Goal: Task Accomplishment & Management: Manage account settings

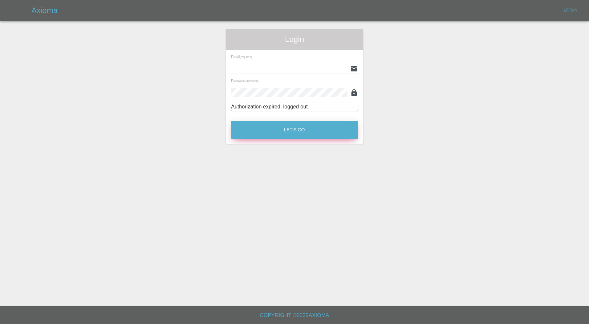
type input "[PERSON_NAME][EMAIL_ADDRESS][PERSON_NAME][DOMAIN_NAME]"
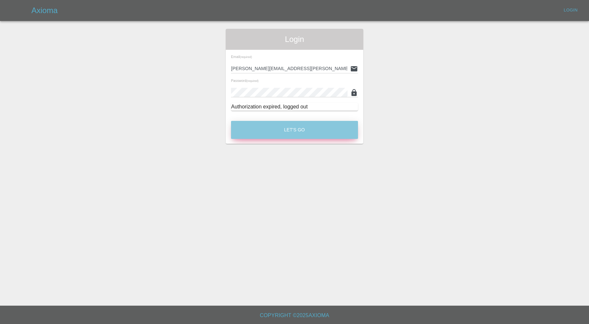
click at [330, 133] on button "Let's Go" at bounding box center [294, 130] width 127 height 18
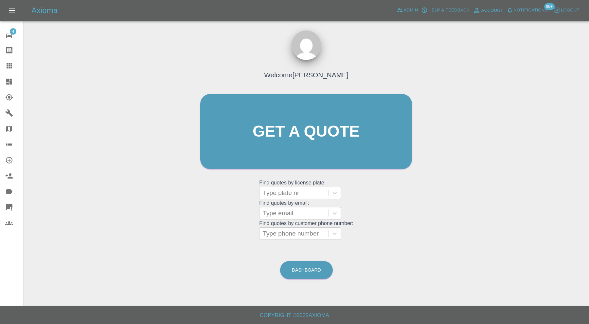
click at [7, 79] on icon at bounding box center [9, 82] width 6 height 6
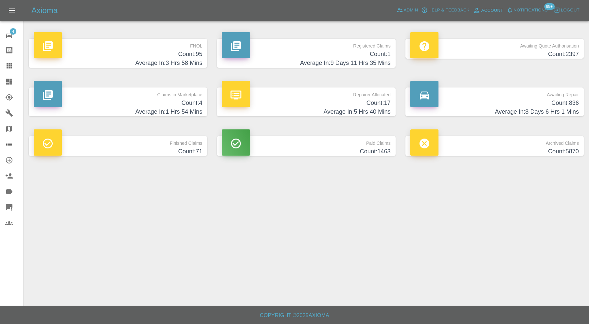
click at [148, 100] on h4 "Count: 4" at bounding box center [118, 102] width 169 height 9
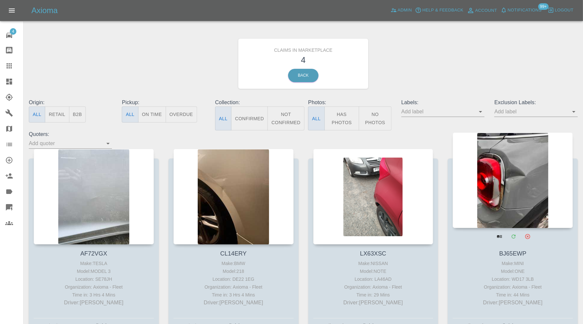
click at [515, 185] on div at bounding box center [513, 180] width 120 height 96
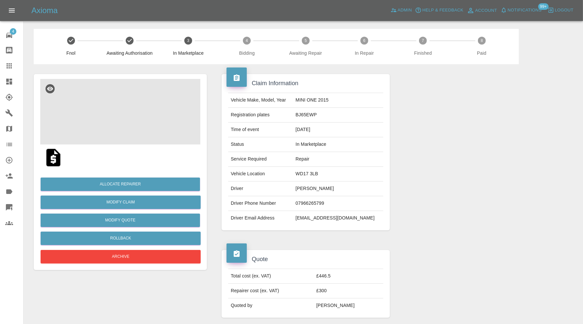
click at [130, 101] on img at bounding box center [120, 111] width 160 height 65
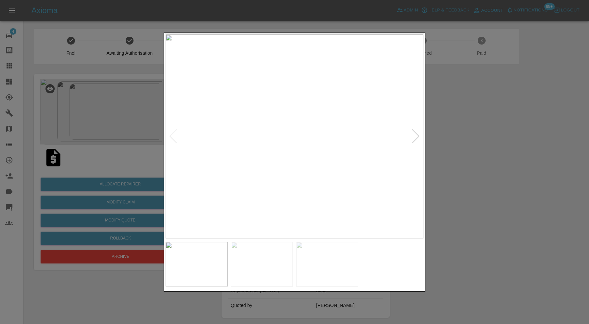
click at [264, 253] on img at bounding box center [262, 263] width 62 height 45
click at [319, 263] on img at bounding box center [327, 263] width 62 height 45
click at [470, 248] on div at bounding box center [294, 162] width 589 height 324
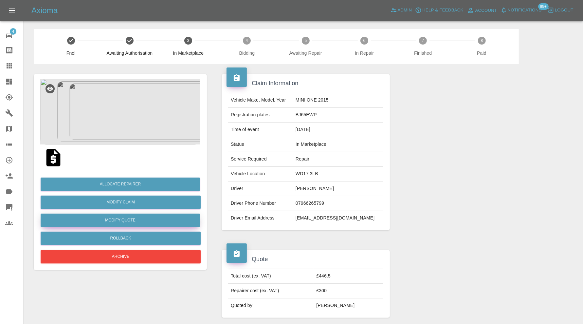
click at [142, 217] on button "Modify Quote" at bounding box center [120, 219] width 159 height 13
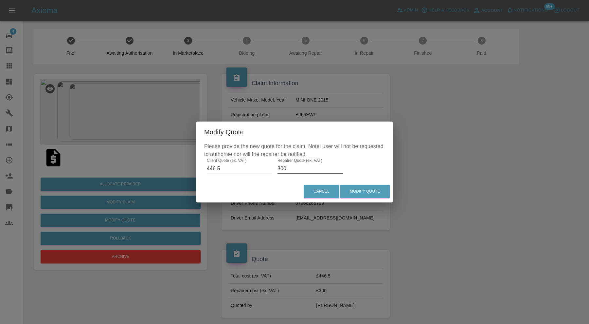
click at [296, 167] on input "300" at bounding box center [309, 168] width 65 height 10
type input "325"
click at [350, 191] on button "Modify Quote" at bounding box center [365, 191] width 50 height 13
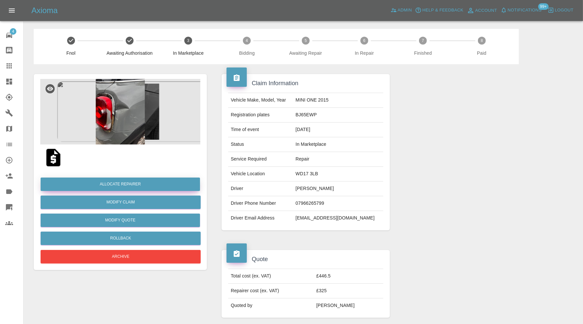
click at [120, 183] on button "Allocate Repairer" at bounding box center [120, 183] width 159 height 13
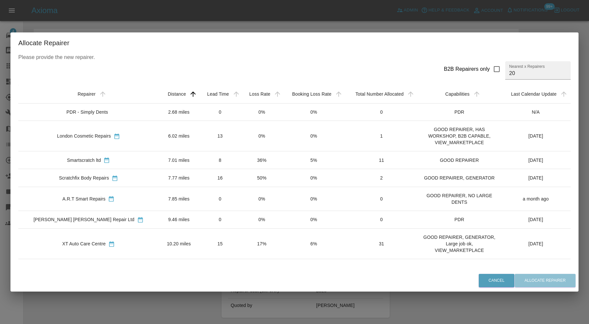
click at [159, 247] on td "10.20 miles" at bounding box center [179, 243] width 40 height 30
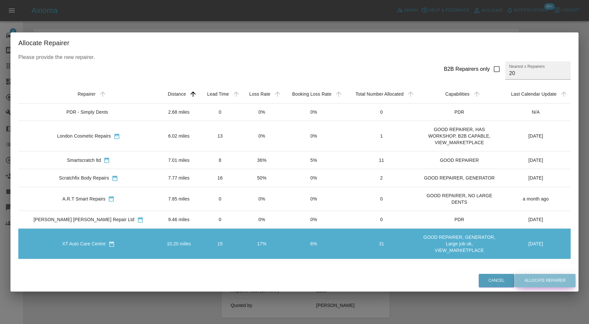
click at [539, 285] on button "Allocate Repairer" at bounding box center [545, 280] width 61 height 13
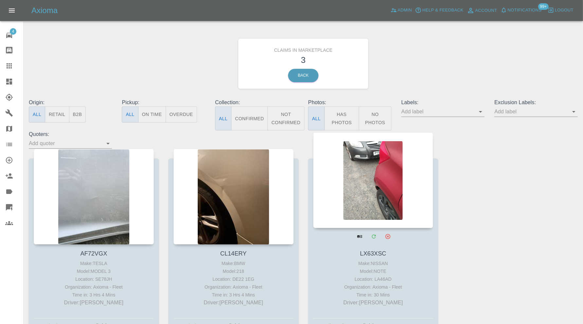
click at [355, 188] on div at bounding box center [373, 180] width 120 height 96
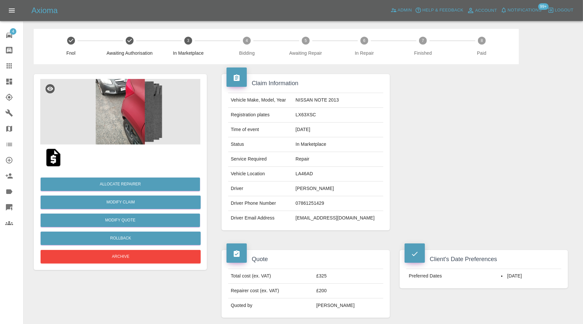
click at [130, 94] on img at bounding box center [120, 111] width 160 height 65
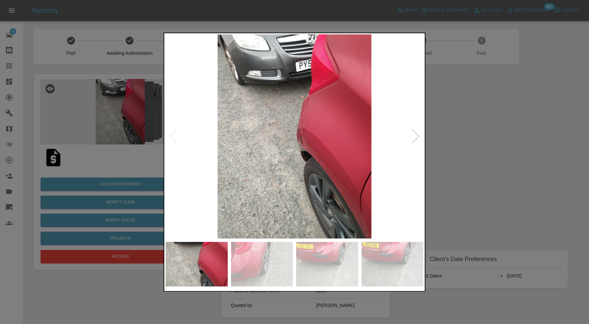
click at [413, 138] on div at bounding box center [415, 136] width 9 height 14
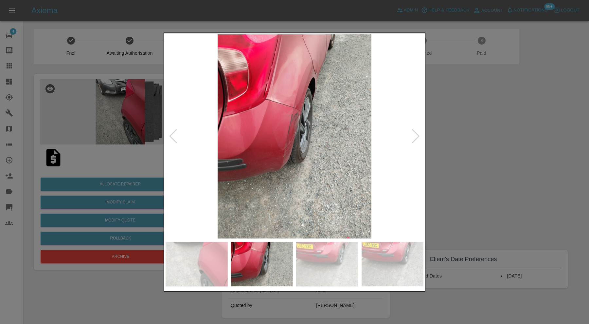
click at [413, 138] on div at bounding box center [415, 136] width 9 height 14
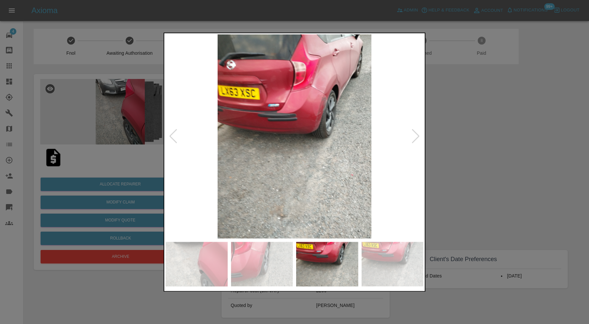
click at [413, 138] on div at bounding box center [415, 136] width 9 height 14
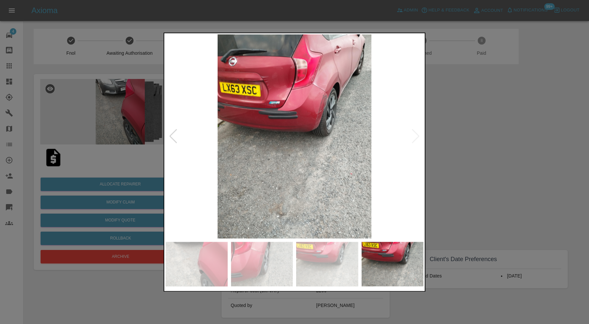
click at [413, 138] on img at bounding box center [295, 136] width 258 height 204
click at [551, 159] on div at bounding box center [294, 162] width 589 height 324
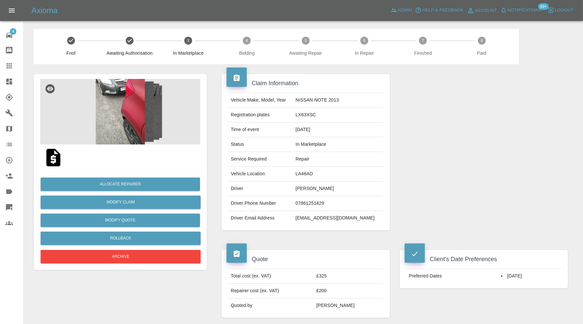
click at [126, 116] on img at bounding box center [120, 111] width 160 height 65
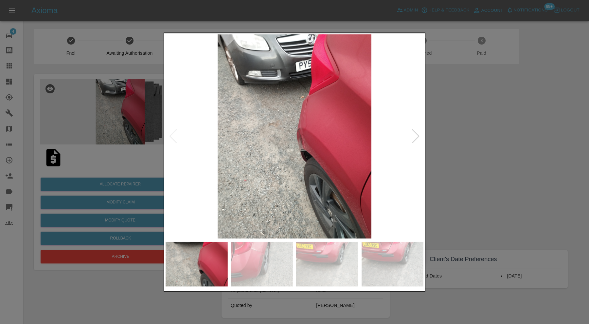
click at [416, 133] on div at bounding box center [415, 136] width 9 height 14
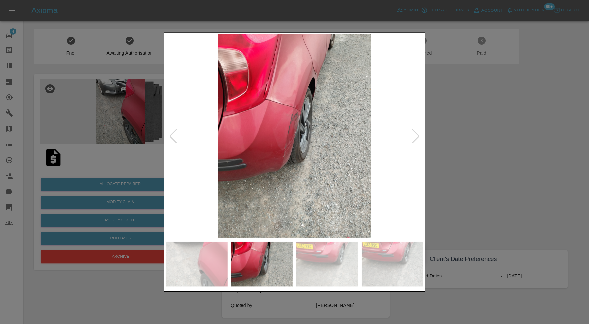
click at [469, 134] on div at bounding box center [294, 162] width 589 height 324
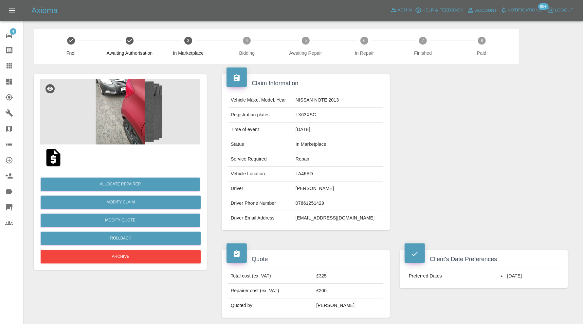
click at [116, 126] on img at bounding box center [120, 111] width 160 height 65
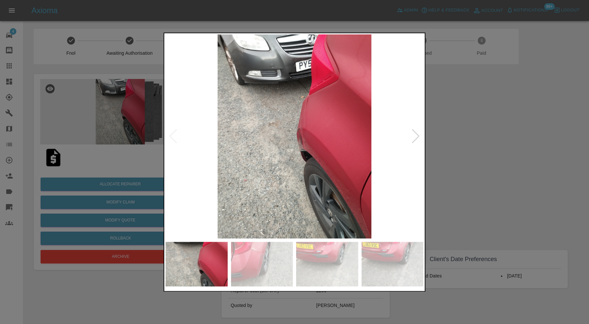
click at [418, 137] on div at bounding box center [415, 136] width 9 height 14
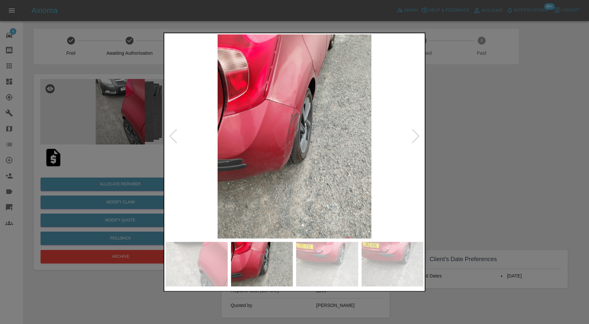
click at [443, 137] on div at bounding box center [294, 162] width 589 height 324
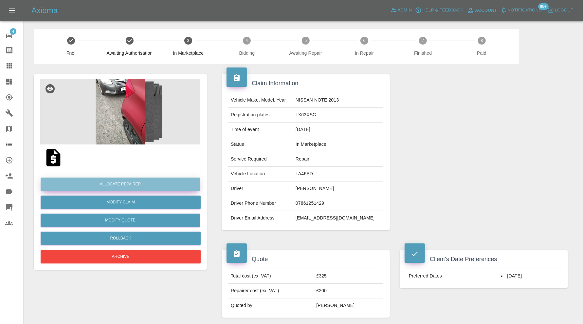
click at [156, 181] on button "Allocate Repairer" at bounding box center [120, 183] width 159 height 13
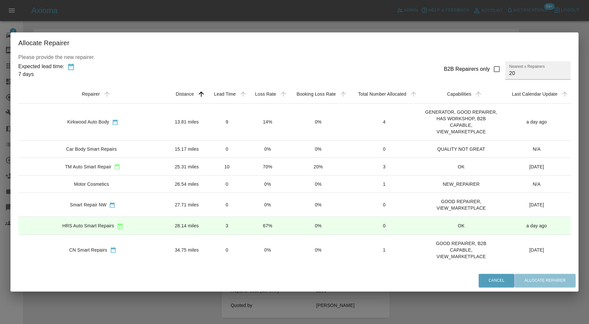
click at [167, 127] on td "13.81 miles" at bounding box center [186, 121] width 39 height 37
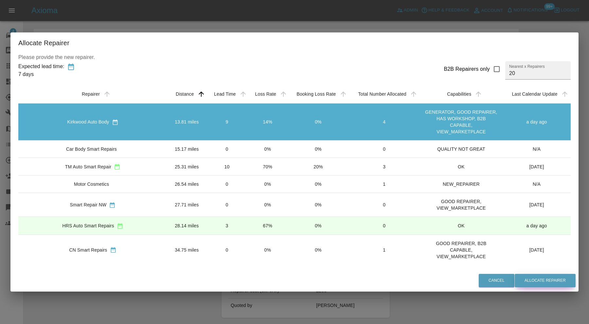
click at [554, 281] on button "Allocate Repairer" at bounding box center [545, 280] width 61 height 13
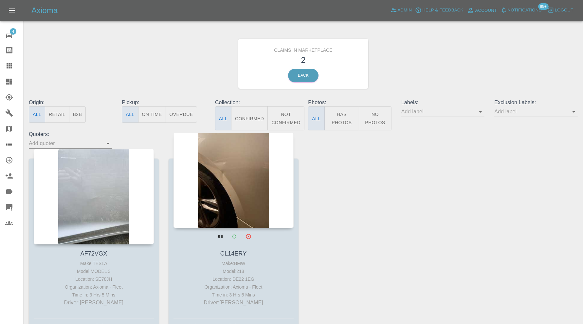
click at [234, 171] on div at bounding box center [233, 180] width 120 height 96
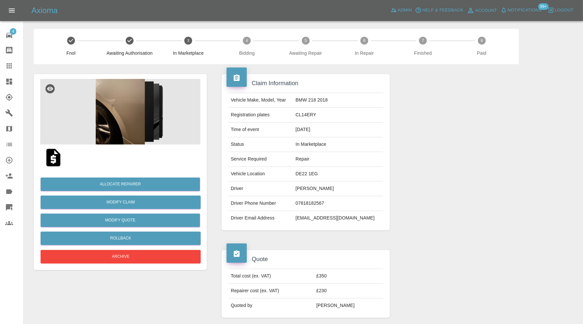
click at [123, 125] on img at bounding box center [120, 111] width 160 height 65
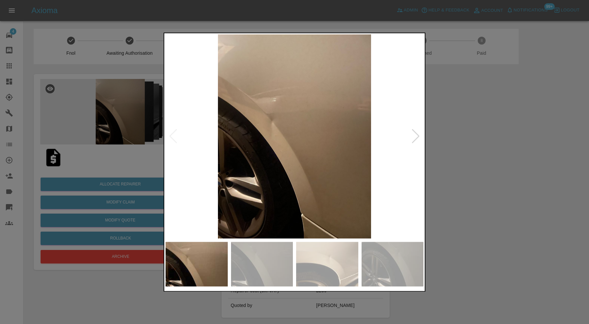
click at [412, 140] on div at bounding box center [415, 136] width 9 height 14
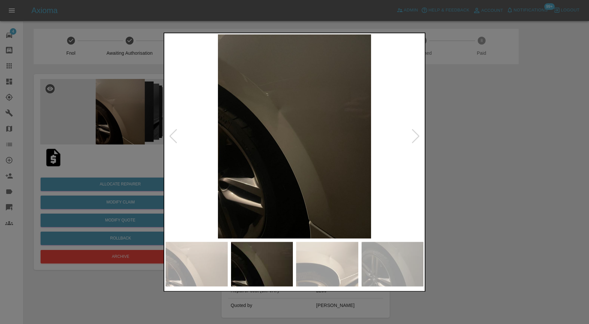
click at [412, 140] on div at bounding box center [415, 136] width 9 height 14
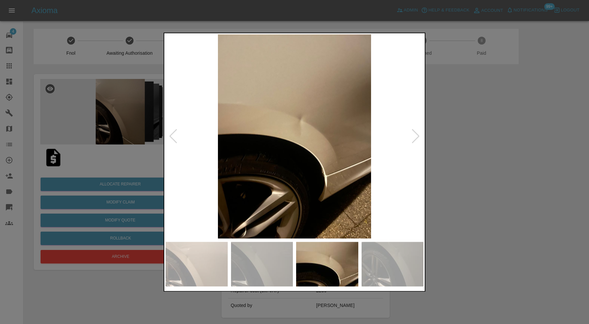
click at [412, 140] on div at bounding box center [415, 136] width 9 height 14
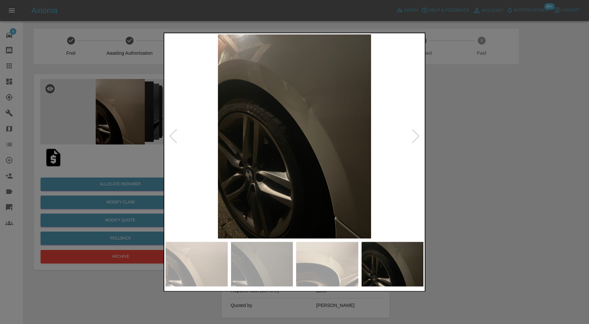
click at [511, 148] on div at bounding box center [294, 162] width 589 height 324
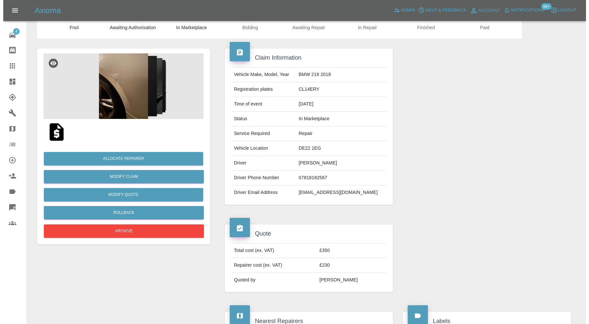
scroll to position [18, 0]
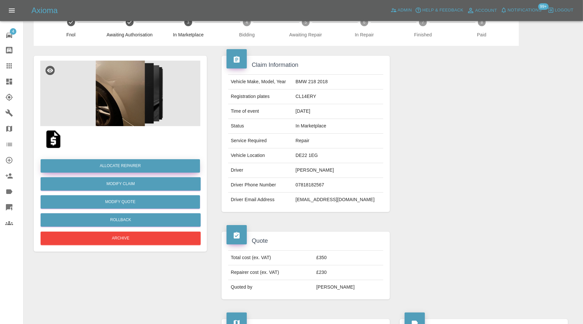
click at [148, 161] on button "Allocate Repairer" at bounding box center [120, 165] width 159 height 13
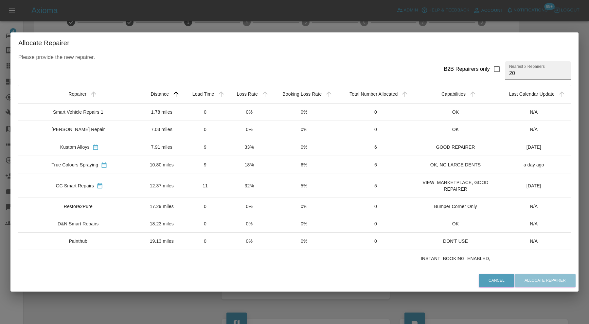
scroll to position [109, 0]
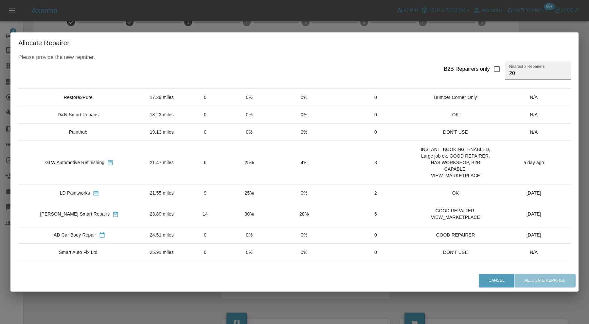
click at [155, 157] on td "21.47 miles" at bounding box center [162, 162] width 42 height 44
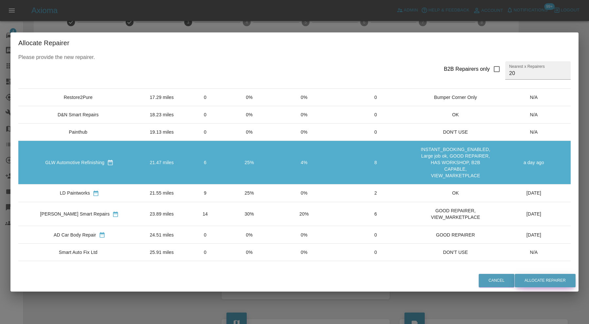
click at [560, 277] on button "Allocate Repairer" at bounding box center [545, 280] width 61 height 13
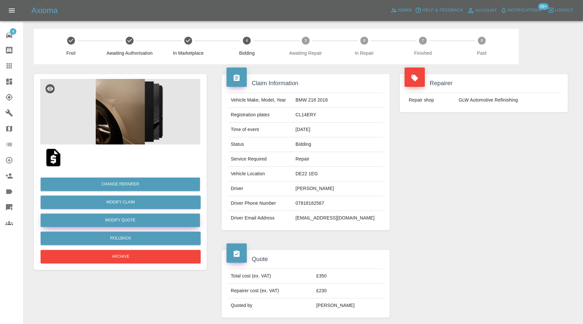
click at [149, 220] on button "Modify Quote" at bounding box center [120, 219] width 159 height 13
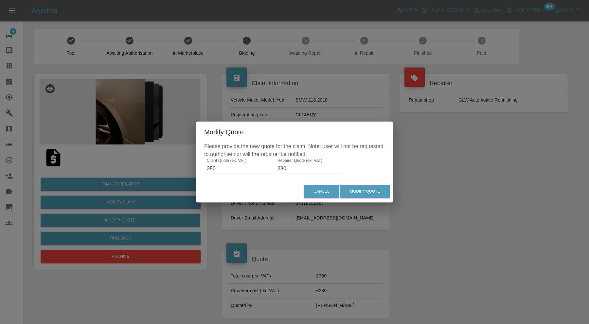
click at [292, 169] on input "230" at bounding box center [309, 168] width 65 height 10
type input "245"
click at [377, 191] on button "Modify Quote" at bounding box center [365, 191] width 50 height 13
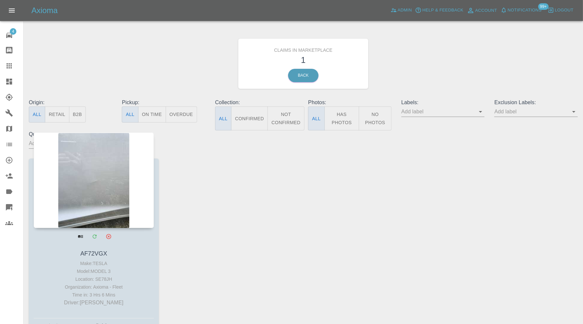
click at [110, 177] on div at bounding box center [94, 180] width 120 height 96
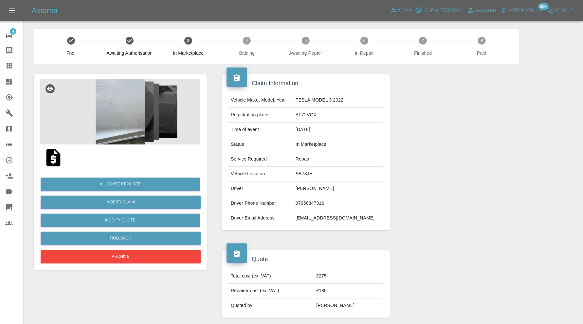
click at [115, 116] on img at bounding box center [120, 111] width 160 height 65
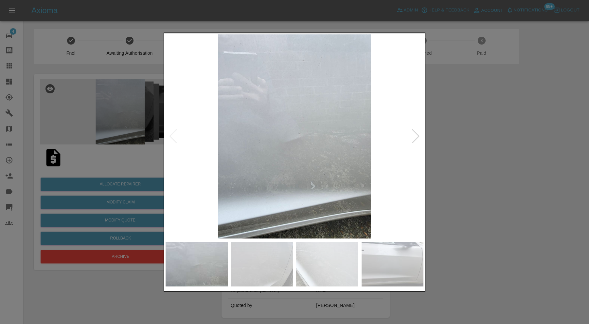
click at [413, 135] on div at bounding box center [415, 136] width 9 height 14
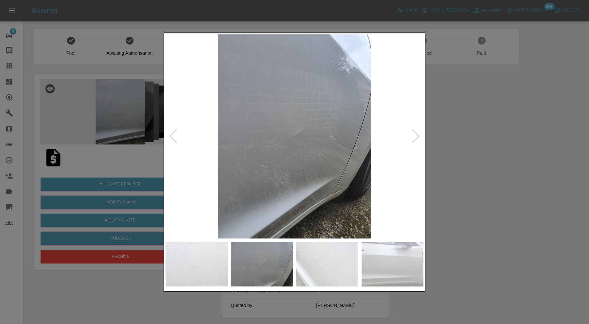
click at [416, 137] on div at bounding box center [415, 136] width 9 height 14
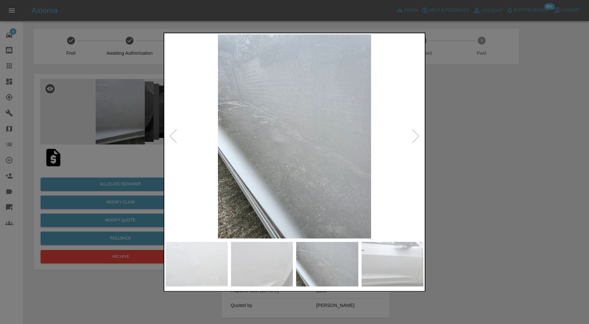
click at [416, 137] on div at bounding box center [415, 136] width 9 height 14
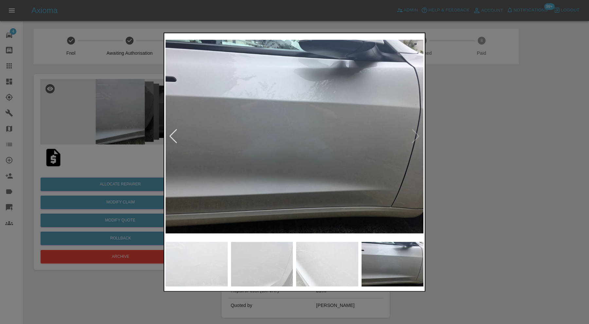
click at [416, 137] on img at bounding box center [295, 136] width 258 height 204
click at [496, 145] on div at bounding box center [294, 162] width 589 height 324
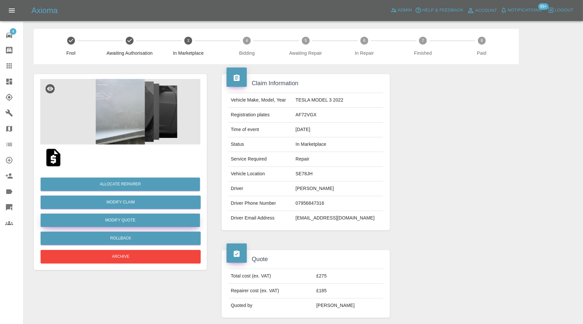
click at [180, 221] on button "Modify Quote" at bounding box center [120, 219] width 159 height 13
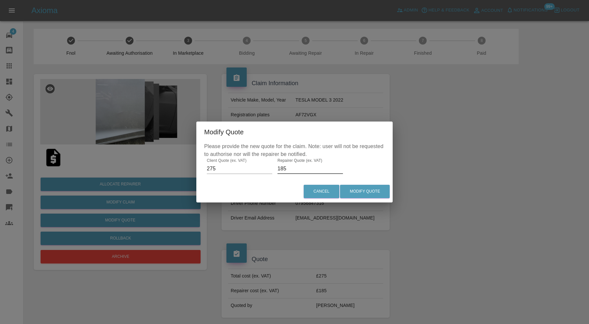
drag, startPoint x: 309, startPoint y: 169, endPoint x: 251, endPoint y: 169, distance: 57.6
click at [251, 169] on div "Please provide the new quote for the claim. Note: user will not be requested to…" at bounding box center [294, 161] width 196 height 38
type input "200"
click at [369, 189] on button "Modify Quote" at bounding box center [365, 191] width 50 height 13
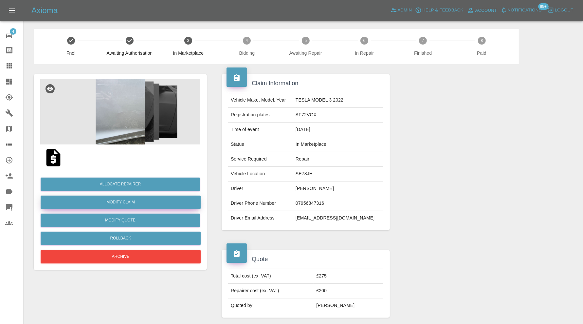
click at [118, 204] on link "Modify Claim" at bounding box center [121, 201] width 160 height 13
click at [159, 183] on button "Allocate Repairer" at bounding box center [120, 183] width 159 height 13
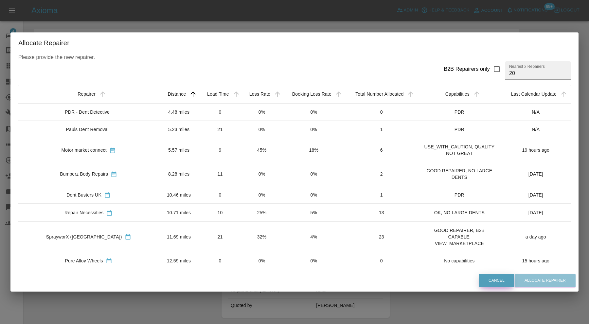
click at [479, 279] on button "Cancel" at bounding box center [497, 280] width 36 height 13
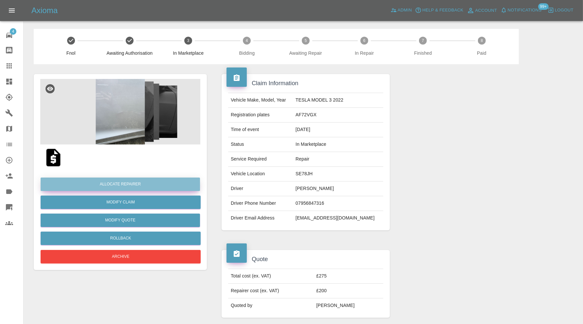
click at [148, 188] on button "Allocate Repairer" at bounding box center [120, 183] width 159 height 13
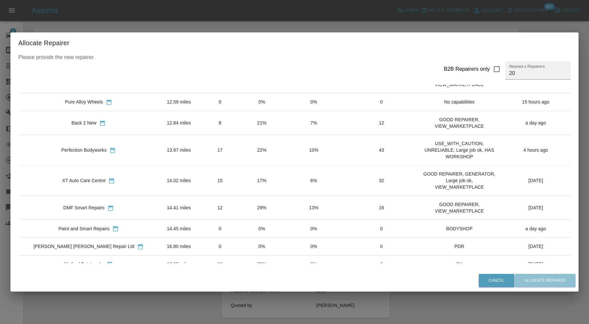
scroll to position [164, 0]
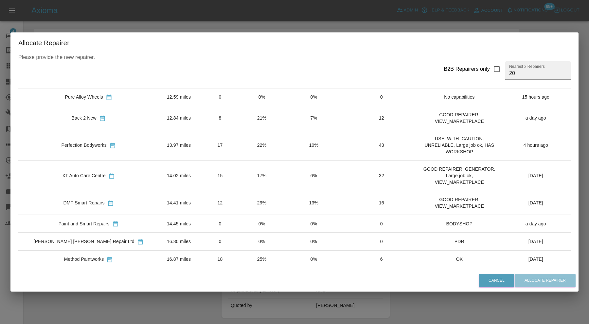
click at [159, 144] on td "13.97 miles" at bounding box center [179, 145] width 40 height 30
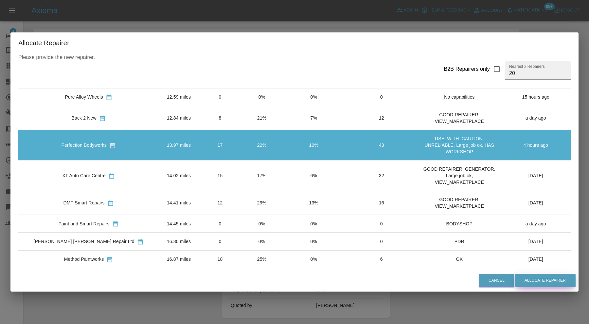
click at [535, 276] on button "Allocate Repairer" at bounding box center [545, 280] width 61 height 13
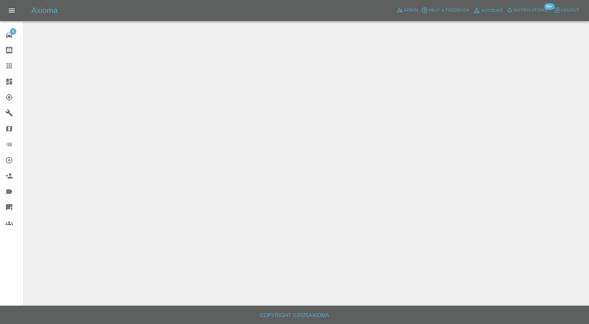
click at [6, 92] on link "Explorer" at bounding box center [11, 97] width 23 height 16
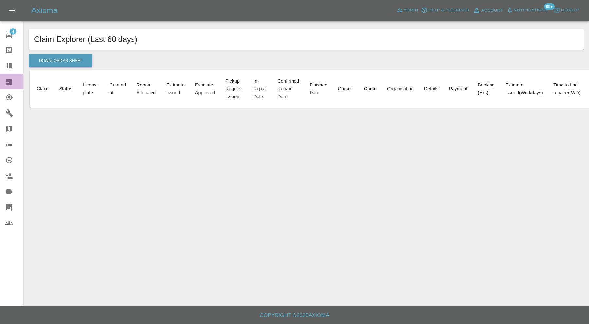
click at [9, 82] on icon at bounding box center [9, 82] width 6 height 6
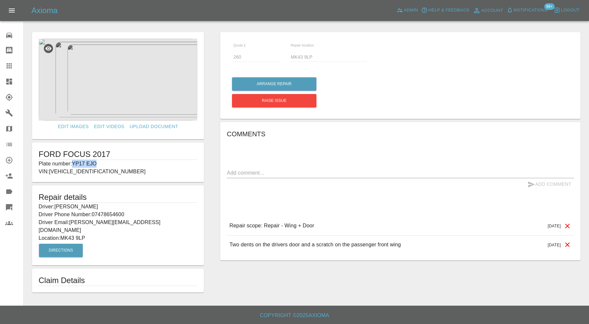
drag, startPoint x: 109, startPoint y: 162, endPoint x: 75, endPoint y: 164, distance: 34.7
click at [75, 164] on p "Plate number: YP17 EJO" at bounding box center [118, 164] width 159 height 8
copy p "YP17 EJO"
click at [9, 67] on icon at bounding box center [9, 65] width 5 height 5
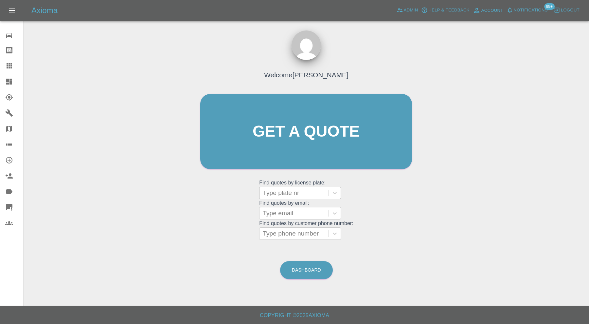
click at [295, 194] on div at bounding box center [294, 192] width 62 height 9
paste input "YP17 EJO"
type input "YP17 EJO"
click at [312, 207] on div "YP17 EJO, Bidding" at bounding box center [300, 209] width 82 height 13
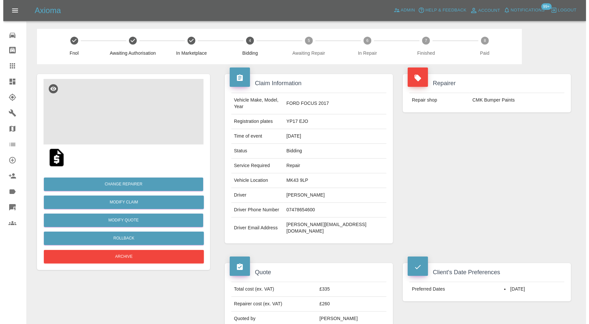
scroll to position [54, 0]
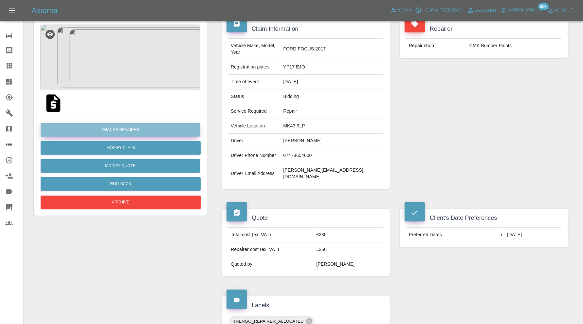
click at [156, 127] on button "Change Repairer" at bounding box center [120, 129] width 159 height 13
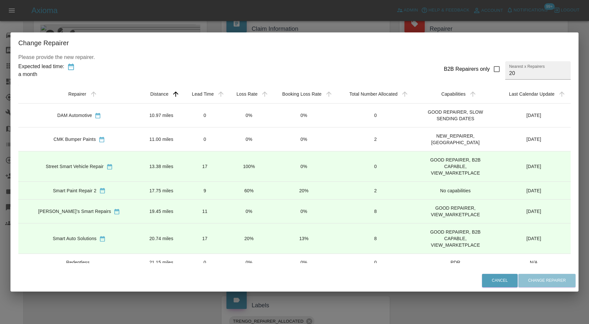
click at [189, 182] on td "9" at bounding box center [205, 191] width 45 height 18
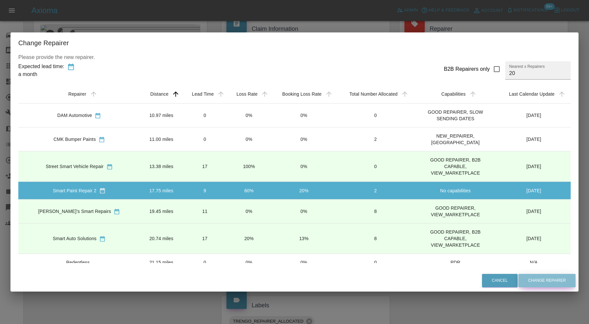
click at [537, 279] on button "Change Repairer" at bounding box center [546, 280] width 57 height 13
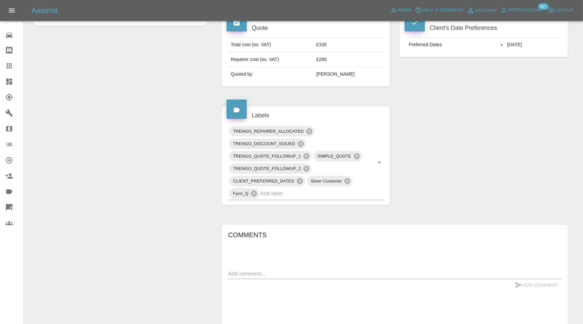
scroll to position [209, 0]
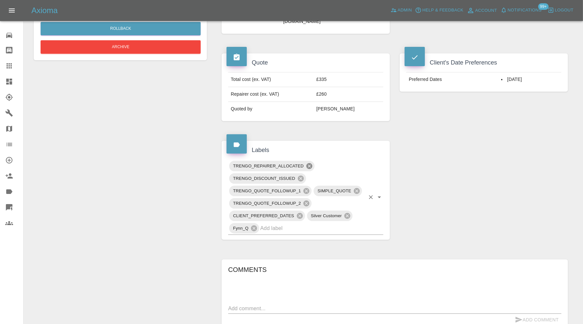
click at [310, 162] on icon at bounding box center [309, 165] width 7 height 7
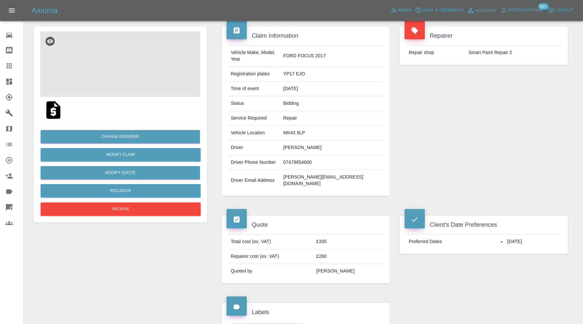
scroll to position [46, 0]
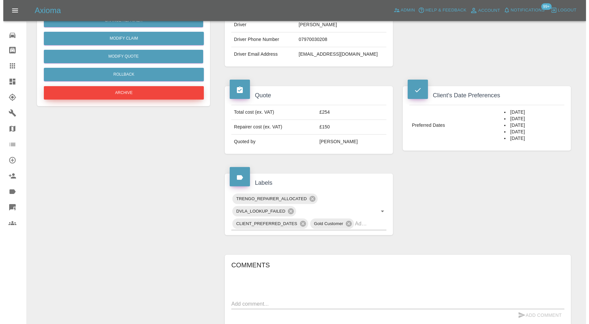
scroll to position [54, 0]
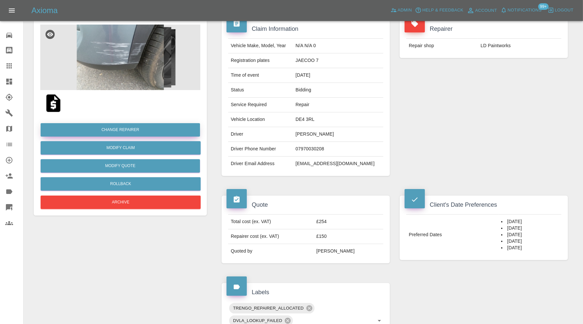
click at [133, 126] on button "Change Repairer" at bounding box center [120, 129] width 159 height 13
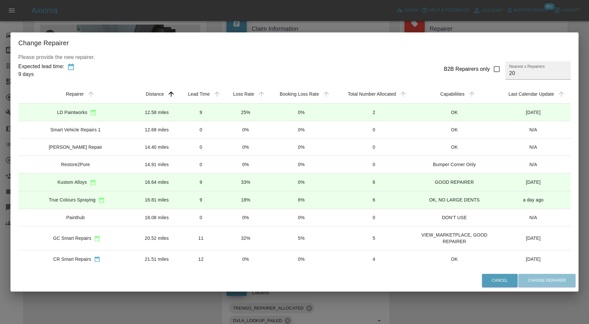
click at [147, 182] on td "16.64 miles" at bounding box center [156, 182] width 43 height 18
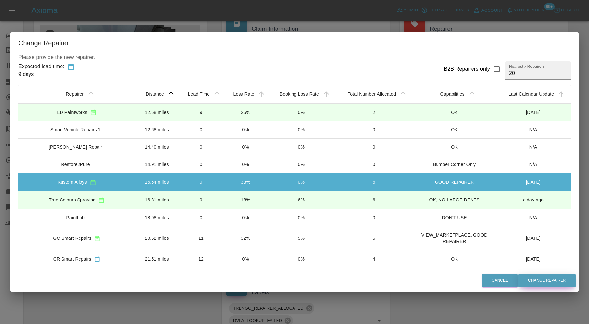
click at [559, 284] on button "Change Repairer" at bounding box center [546, 280] width 57 height 13
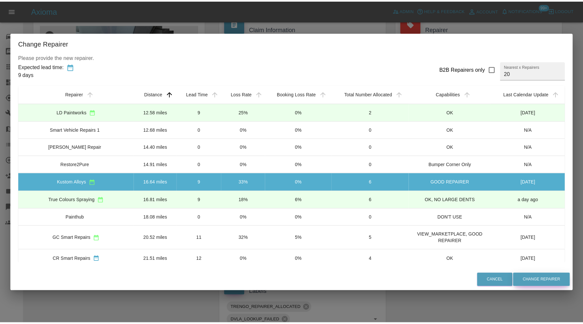
scroll to position [0, 0]
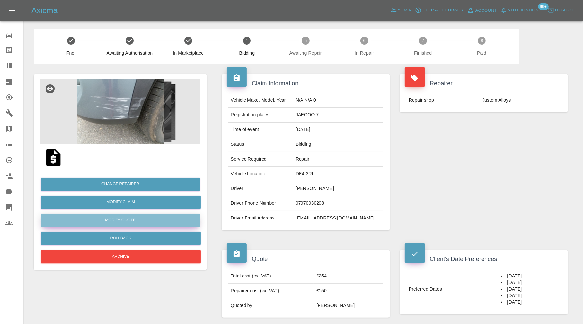
click at [133, 220] on button "Modify Quote" at bounding box center [120, 219] width 159 height 13
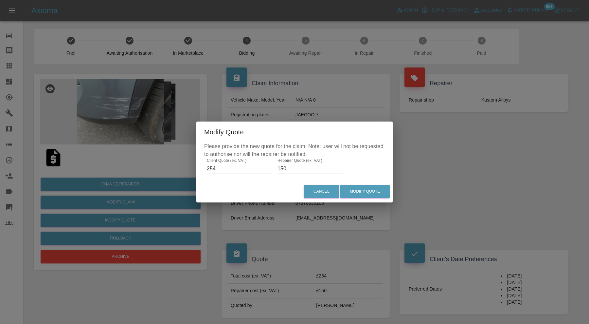
click at [294, 168] on input "150" at bounding box center [309, 168] width 65 height 10
type input "170"
click at [351, 191] on button "Modify Quote" at bounding box center [365, 191] width 50 height 13
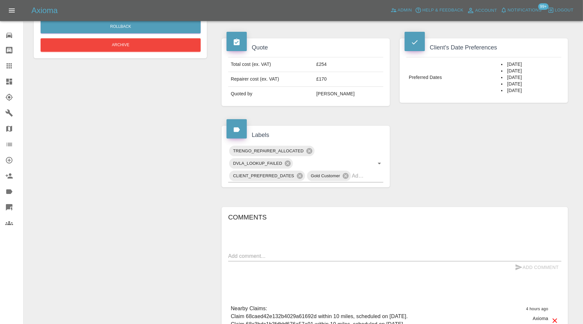
scroll to position [218, 0]
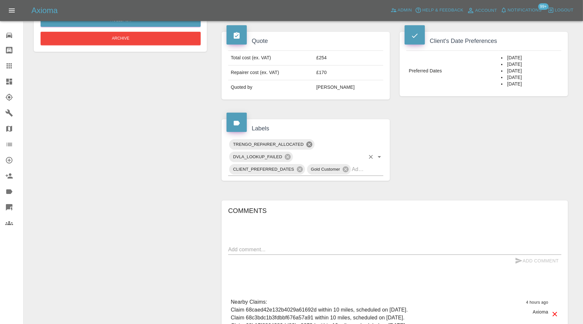
click at [310, 143] on icon at bounding box center [309, 144] width 7 height 7
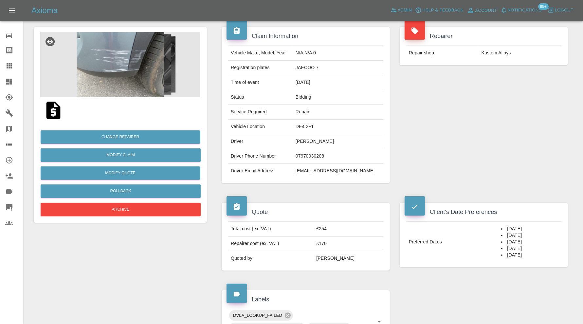
scroll to position [45, 0]
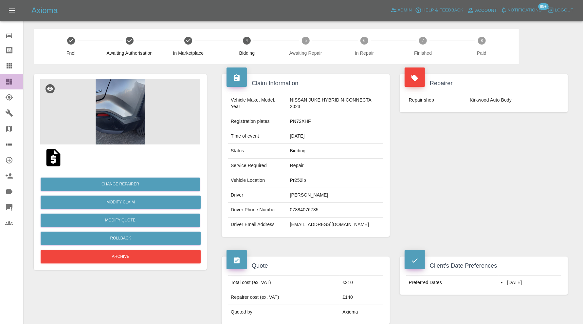
click at [7, 82] on icon at bounding box center [9, 82] width 8 height 8
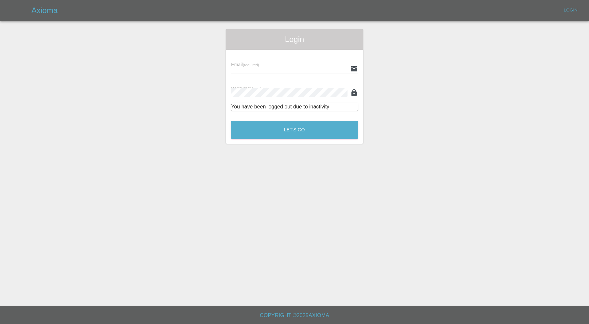
type input "[PERSON_NAME][EMAIL_ADDRESS][PERSON_NAME][DOMAIN_NAME]"
click at [263, 131] on button "Let's Go" at bounding box center [294, 130] width 127 height 18
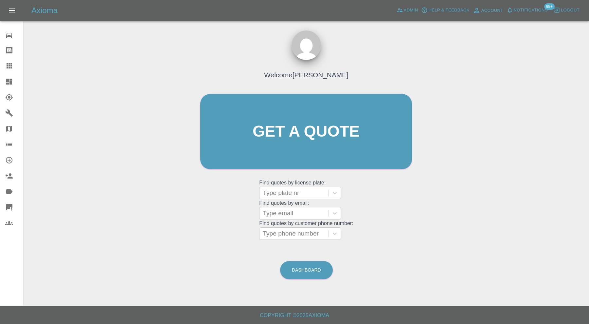
click at [14, 76] on link "Dashboard" at bounding box center [11, 82] width 23 height 16
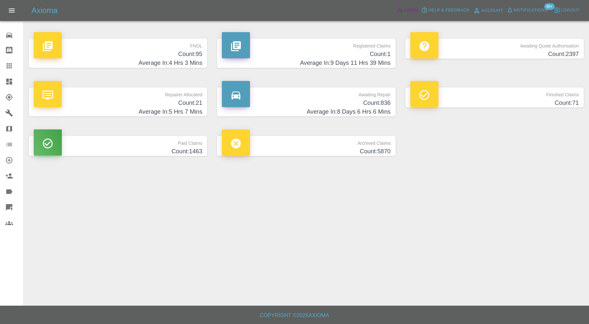
click at [406, 10] on span "Admin" at bounding box center [411, 11] width 14 height 8
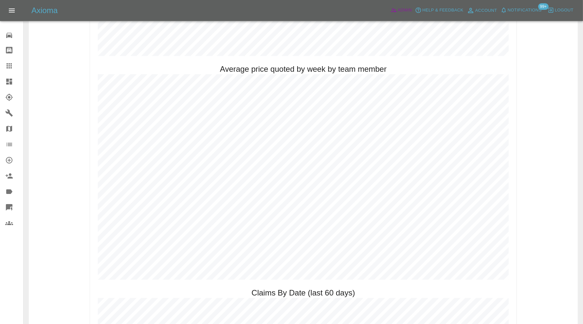
scroll to position [289, 0]
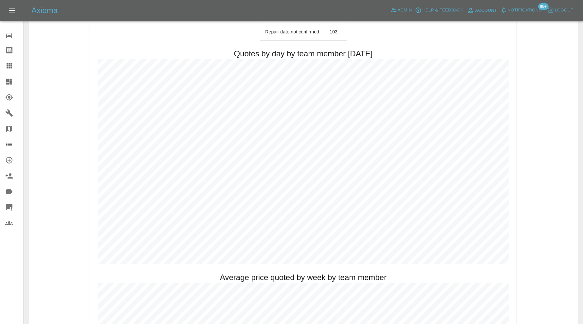
click at [10, 80] on icon at bounding box center [9, 82] width 6 height 6
